Goal: Task Accomplishment & Management: Manage account settings

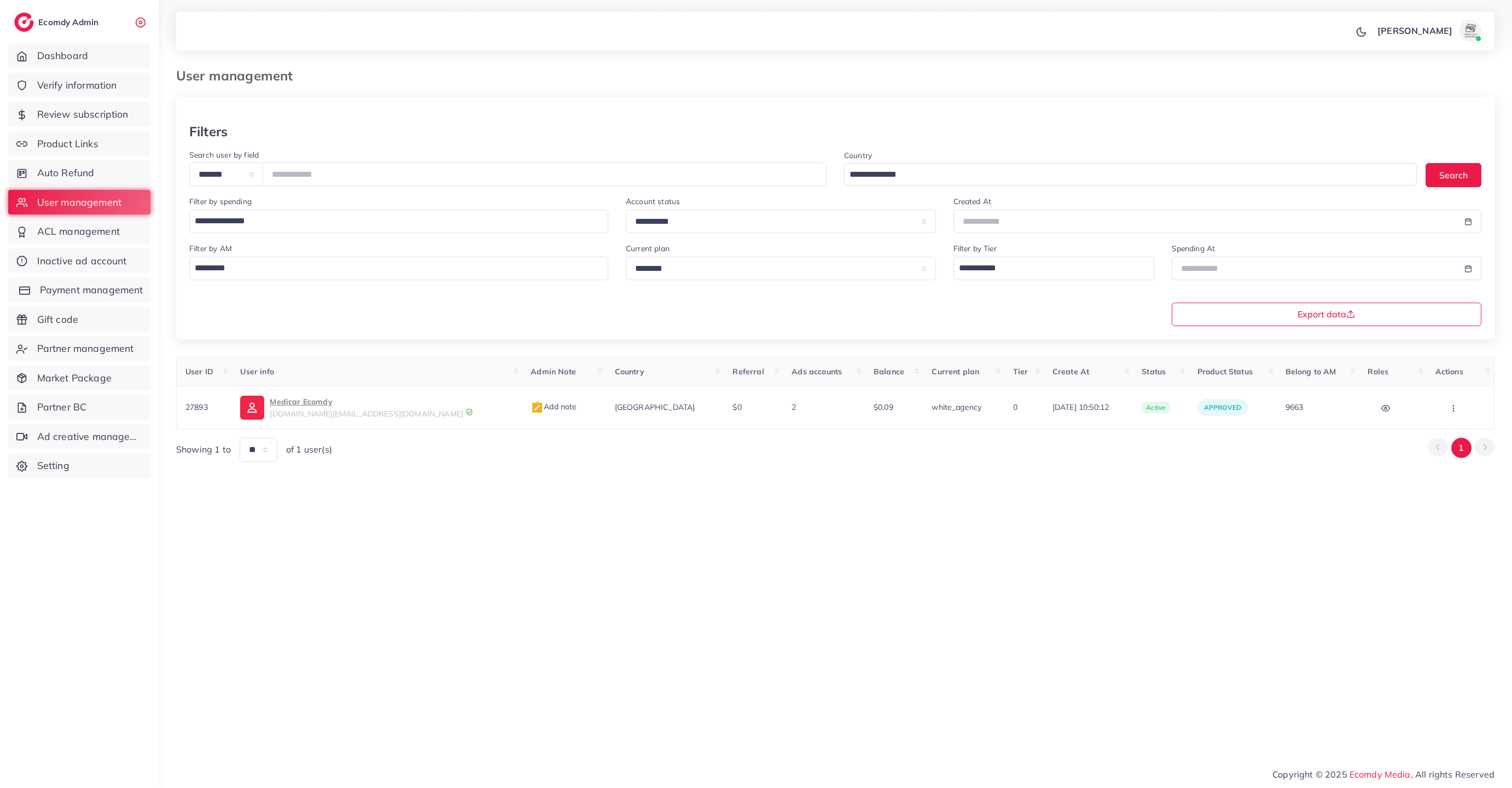
click at [90, 292] on span "Payment management" at bounding box center [92, 290] width 103 height 14
